Goal: Entertainment & Leisure: Consume media (video, audio)

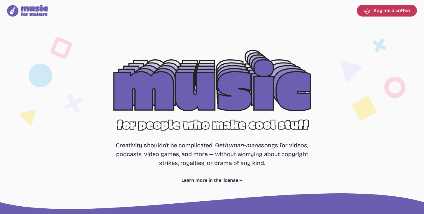
select select "most popular"
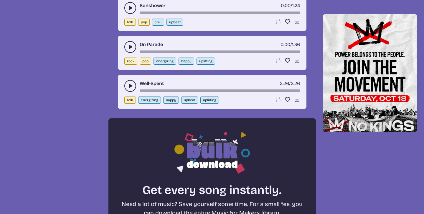
scroll to position [533, 0]
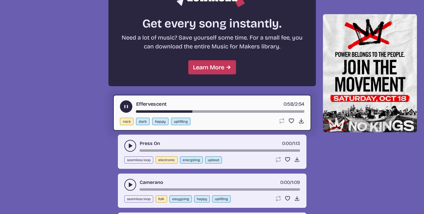
click at [125, 100] on div "Effervescent 0:58 / 2:54 rock dark happy uplifting Loop song Loop this song. Fa…" at bounding box center [212, 113] width 198 height 36
click at [125, 103] on button "play-pause toggle" at bounding box center [126, 106] width 12 height 12
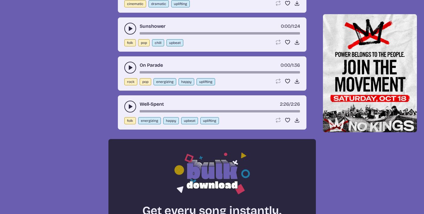
scroll to position [347, 0]
click at [120, 103] on div "Well-Spent 2:26 / 2:26 folk energizing happy upbeat uplifting Loop song Loop th…" at bounding box center [212, 112] width 189 height 34
click at [127, 103] on button "play-pause toggle" at bounding box center [130, 107] width 12 height 12
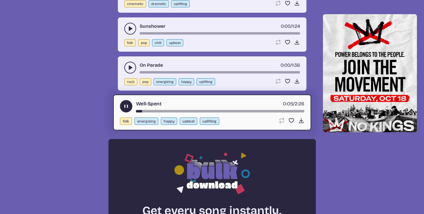
click at [250, 109] on div "Well-Spent 0:05 / 2:26" at bounding box center [212, 106] width 185 height 12
click at [239, 109] on div "Well-Spent 0:06 / 2:26" at bounding box center [212, 106] width 185 height 12
click at [168, 109] on div "Well-Spent 0:07 / 2:26" at bounding box center [212, 106] width 185 height 12
click at [172, 110] on div "song-time-bar" at bounding box center [220, 111] width 168 height 2
click at [202, 110] on div "Well-Spent 0:33 / 2:26" at bounding box center [212, 106] width 185 height 12
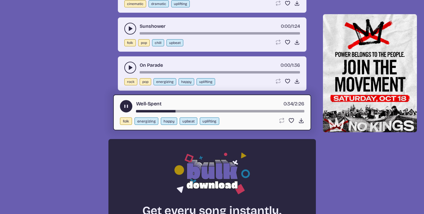
click at [202, 112] on div "song-time-bar" at bounding box center [220, 111] width 168 height 2
click at [215, 109] on div "Well-Spent 1:01 / 2:26" at bounding box center [212, 106] width 185 height 12
click at [217, 110] on div "song-time-bar" at bounding box center [220, 111] width 168 height 2
click at [251, 110] on div "song-time-bar" at bounding box center [220, 111] width 168 height 2
click at [266, 110] on div "song-time-bar" at bounding box center [220, 111] width 168 height 2
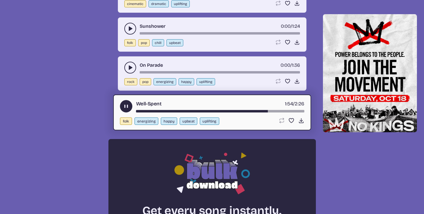
click at [237, 110] on div "song-time-bar" at bounding box center [220, 111] width 168 height 2
click at [207, 108] on div "Well-Spent 1:28 / 2:26" at bounding box center [212, 106] width 185 height 12
click at [205, 110] on div "Well-Spent 1:29 / 2:26" at bounding box center [212, 106] width 185 height 12
click at [202, 111] on div "song-time-bar" at bounding box center [220, 111] width 168 height 2
click at [264, 111] on div "song-time-bar" at bounding box center [220, 111] width 168 height 2
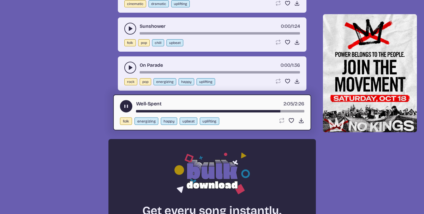
click at [248, 111] on div "song-time-bar" at bounding box center [220, 111] width 168 height 2
click at [255, 108] on div "Well-Spent 2:18 / 2:26" at bounding box center [212, 106] width 185 height 12
click at [253, 110] on div "song-time-bar" at bounding box center [220, 111] width 168 height 2
click at [236, 108] on div "Well-Spent 2:20 / 2:26" at bounding box center [212, 106] width 185 height 12
click at [236, 110] on div "song-time-bar" at bounding box center [220, 111] width 168 height 2
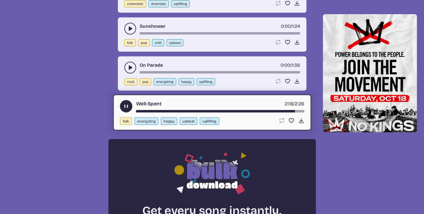
click at [138, 108] on div "Well-Spent 2:18 / 2:26" at bounding box center [212, 106] width 185 height 12
click at [138, 110] on div "Well-Spent 2:18 / 2:26" at bounding box center [212, 106] width 185 height 12
click at [139, 110] on div "song-time-bar" at bounding box center [220, 111] width 168 height 2
click at [136, 109] on div "Well-Spent 2:18 / 2:26" at bounding box center [212, 106] width 185 height 12
click at [136, 111] on div "song-time-bar" at bounding box center [220, 111] width 168 height 2
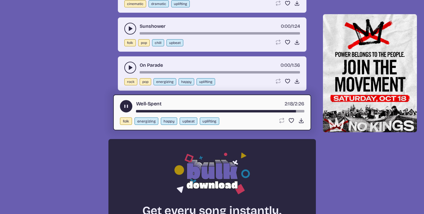
click at [139, 111] on div "song-time-bar" at bounding box center [220, 111] width 168 height 2
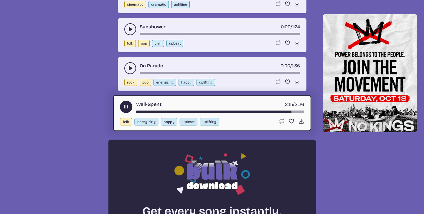
click at [145, 110] on div "Well-Spent 2:15 / 2:26" at bounding box center [212, 107] width 185 height 12
click at [139, 110] on div "Well-Spent 2:15 / 2:26" at bounding box center [212, 107] width 185 height 12
click at [138, 110] on div "Well-Spent 2:16 / 2:26" at bounding box center [212, 107] width 185 height 12
click at [141, 111] on div "song-time-bar" at bounding box center [220, 112] width 168 height 2
click at [139, 111] on div "song-time-bar" at bounding box center [220, 112] width 168 height 2
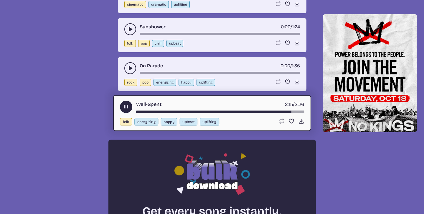
click at [234, 111] on div "song-time-bar" at bounding box center [220, 112] width 168 height 2
click at [248, 110] on div "Well-Spent 2:21 / 2:26" at bounding box center [212, 107] width 185 height 12
click at [247, 111] on div "song-time-bar" at bounding box center [220, 112] width 168 height 2
click at [208, 112] on div "song-time-bar" at bounding box center [220, 112] width 168 height 2
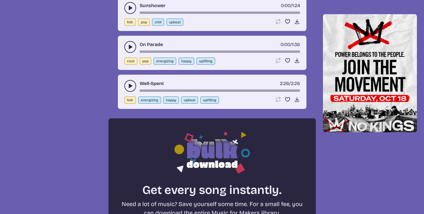
scroll to position [367, 0]
click at [223, 88] on div "Well-Spent 2:26 / 2:26" at bounding box center [212, 86] width 176 height 12
click at [223, 90] on div "song-time-bar" at bounding box center [220, 91] width 160 height 2
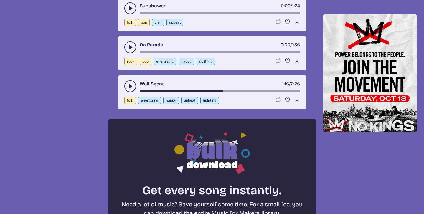
click at [243, 92] on div "song-time-bar" at bounding box center [220, 91] width 160 height 2
click at [129, 84] on use "play-pause toggle" at bounding box center [130, 86] width 6 height 6
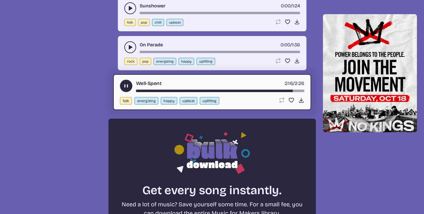
click at [215, 88] on div "Well-Spent 2:16 / 2:26" at bounding box center [212, 86] width 185 height 12
click at [216, 89] on div "Well-Spent 2:16 / 2:26" at bounding box center [212, 86] width 185 height 12
click at [216, 89] on div "Well-Spent 2:17 / 2:26" at bounding box center [212, 86] width 185 height 12
click at [215, 89] on div "Well-Spent 2:18 / 2:26" at bounding box center [212, 86] width 185 height 12
click at [141, 88] on div "Well-Spent 2:19 / 2:26" at bounding box center [212, 86] width 185 height 12
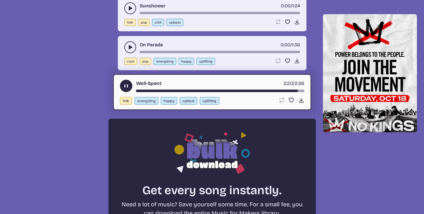
click at [138, 89] on div "Well-Spent 2:20 / 2:26" at bounding box center [212, 86] width 185 height 12
click at [138, 89] on div "Well-Spent 2:21 / 2:26" at bounding box center [212, 86] width 185 height 12
click at [138, 89] on div "Well-Spent 2:22 / 2:26" at bounding box center [212, 86] width 185 height 12
click at [137, 90] on div "song-time-bar" at bounding box center [220, 91] width 168 height 2
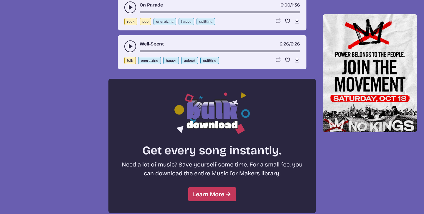
scroll to position [376, 0]
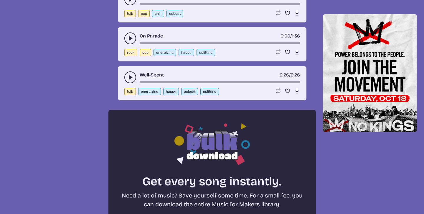
click at [145, 81] on div "song-time-bar" at bounding box center [220, 82] width 160 height 2
click at [210, 81] on div "song-time-bar" at bounding box center [220, 82] width 160 height 2
click at [132, 77] on use "play-pause toggle" at bounding box center [130, 77] width 6 height 6
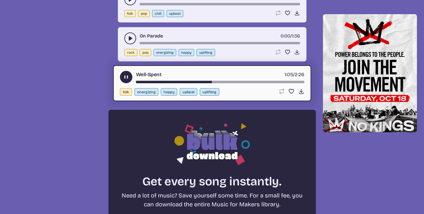
click at [215, 82] on div "song-time-bar" at bounding box center [220, 82] width 168 height 2
click at [222, 82] on div "song-time-bar" at bounding box center [220, 82] width 168 height 2
click at [229, 81] on div "song-time-bar" at bounding box center [220, 82] width 168 height 2
click at [235, 82] on div "song-time-bar" at bounding box center [220, 82] width 168 height 2
click at [238, 83] on div "Well-Spent 2:20 / 2:26 folk energizing happy upbeat uplifting Loop song Loop th…" at bounding box center [212, 83] width 198 height 36
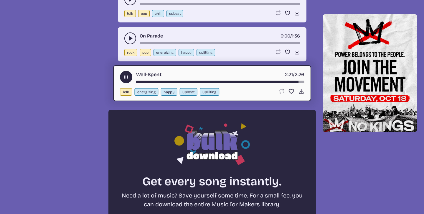
click at [239, 82] on div "song-time-bar" at bounding box center [220, 82] width 168 height 2
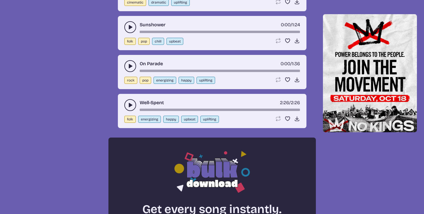
scroll to position [340, 0]
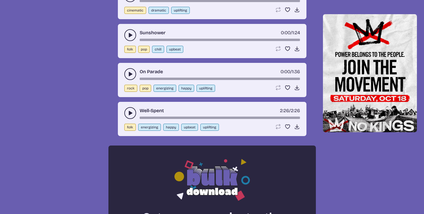
click at [215, 117] on div "song-time-bar" at bounding box center [220, 117] width 160 height 2
click at [224, 117] on div "song-time-bar" at bounding box center [220, 117] width 160 height 2
click at [131, 111] on icon "play-pause toggle" at bounding box center [130, 113] width 6 height 6
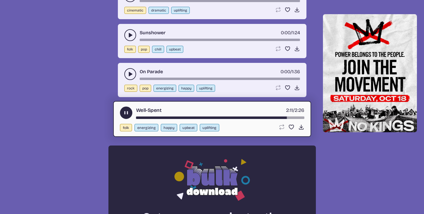
click at [135, 116] on div "Well-Spent 2:11 / 2:26" at bounding box center [212, 112] width 185 height 12
click at [137, 118] on div "song-time-bar" at bounding box center [220, 117] width 168 height 2
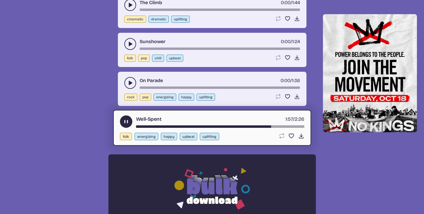
scroll to position [335, 0]
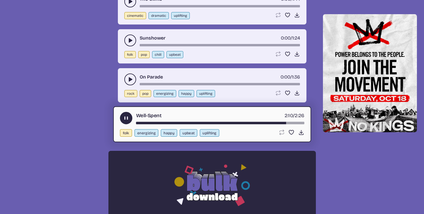
click at [244, 122] on div "song-time-bar" at bounding box center [220, 123] width 168 height 2
click at [239, 122] on div "song-time-bar" at bounding box center [220, 123] width 168 height 2
click at [226, 120] on div "Well-Spent 2:24 / 2:26" at bounding box center [212, 118] width 185 height 12
click at [226, 122] on div "song-time-bar" at bounding box center [220, 123] width 168 height 2
